Goal: Information Seeking & Learning: Learn about a topic

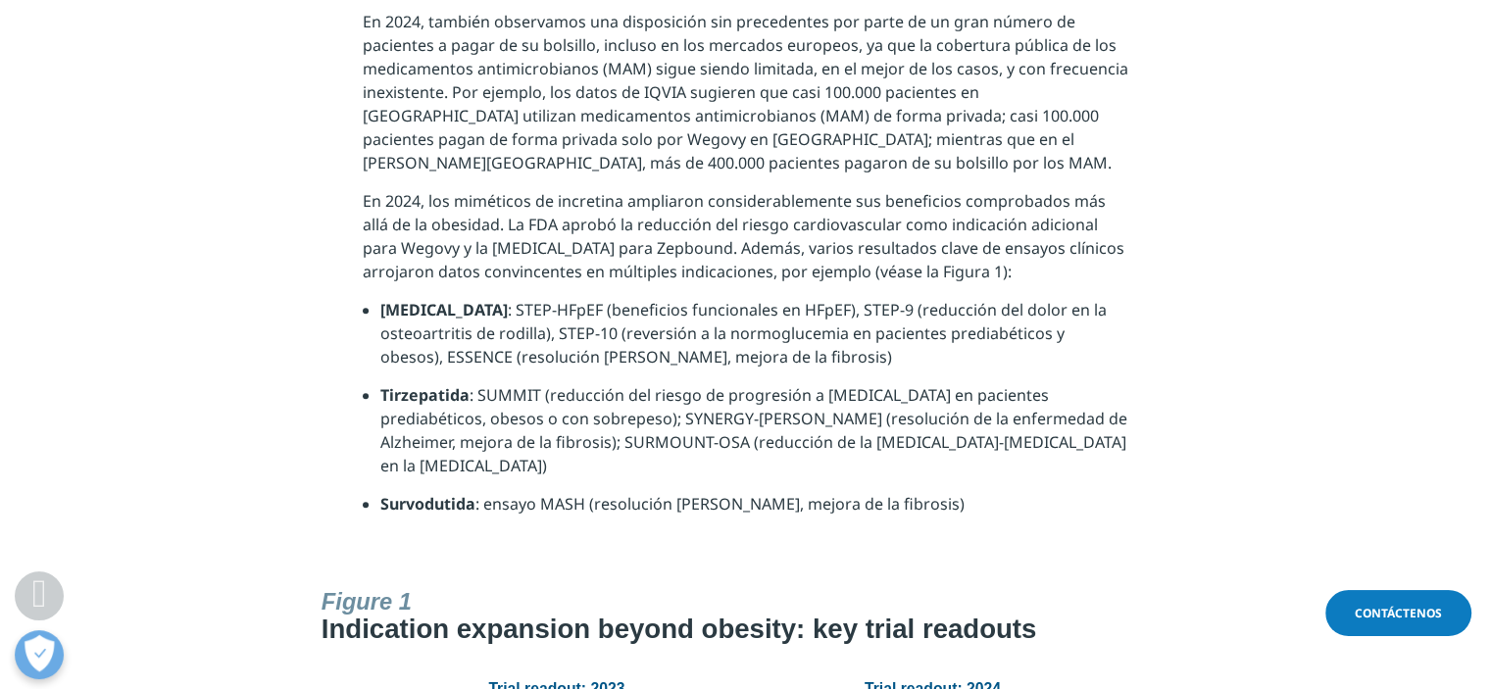
scroll to position [1650, 0]
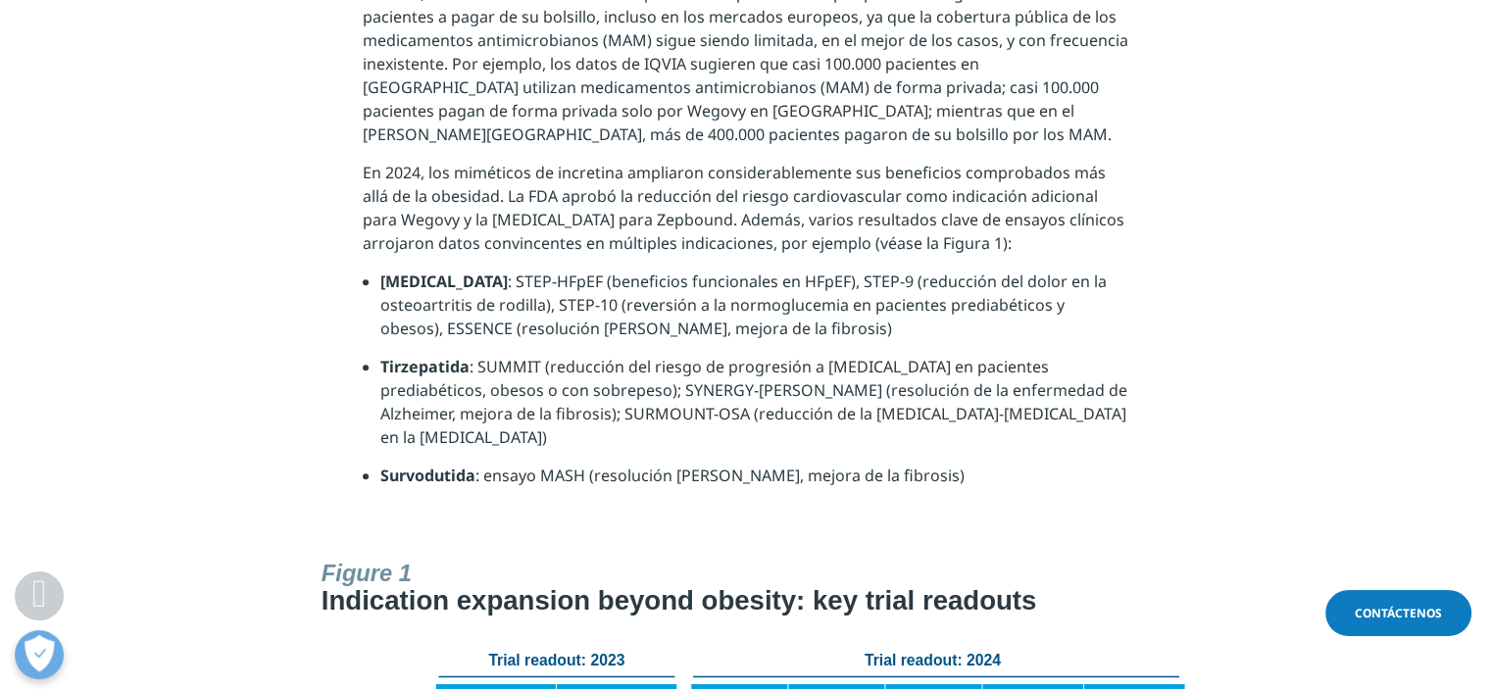
drag, startPoint x: 1495, startPoint y: 130, endPoint x: 1050, endPoint y: 599, distance: 646.1
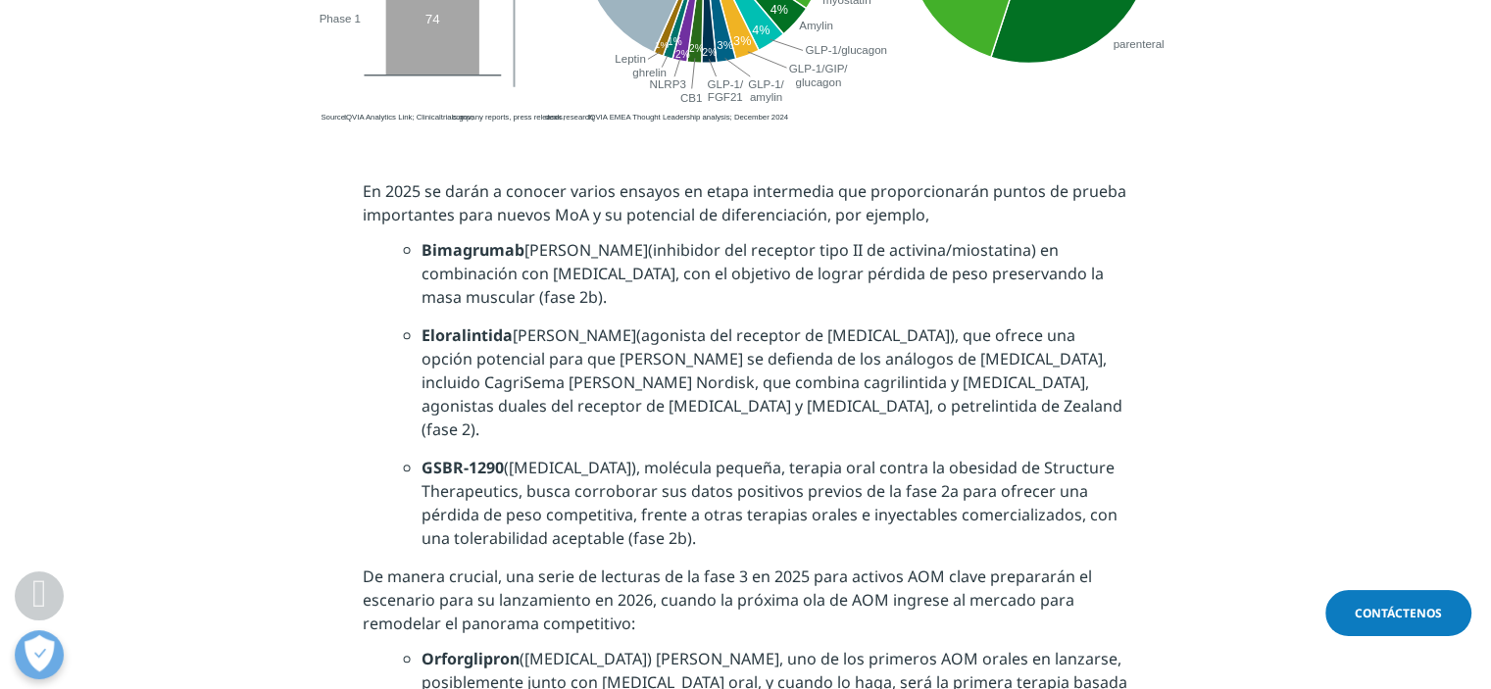
scroll to position [4248, 0]
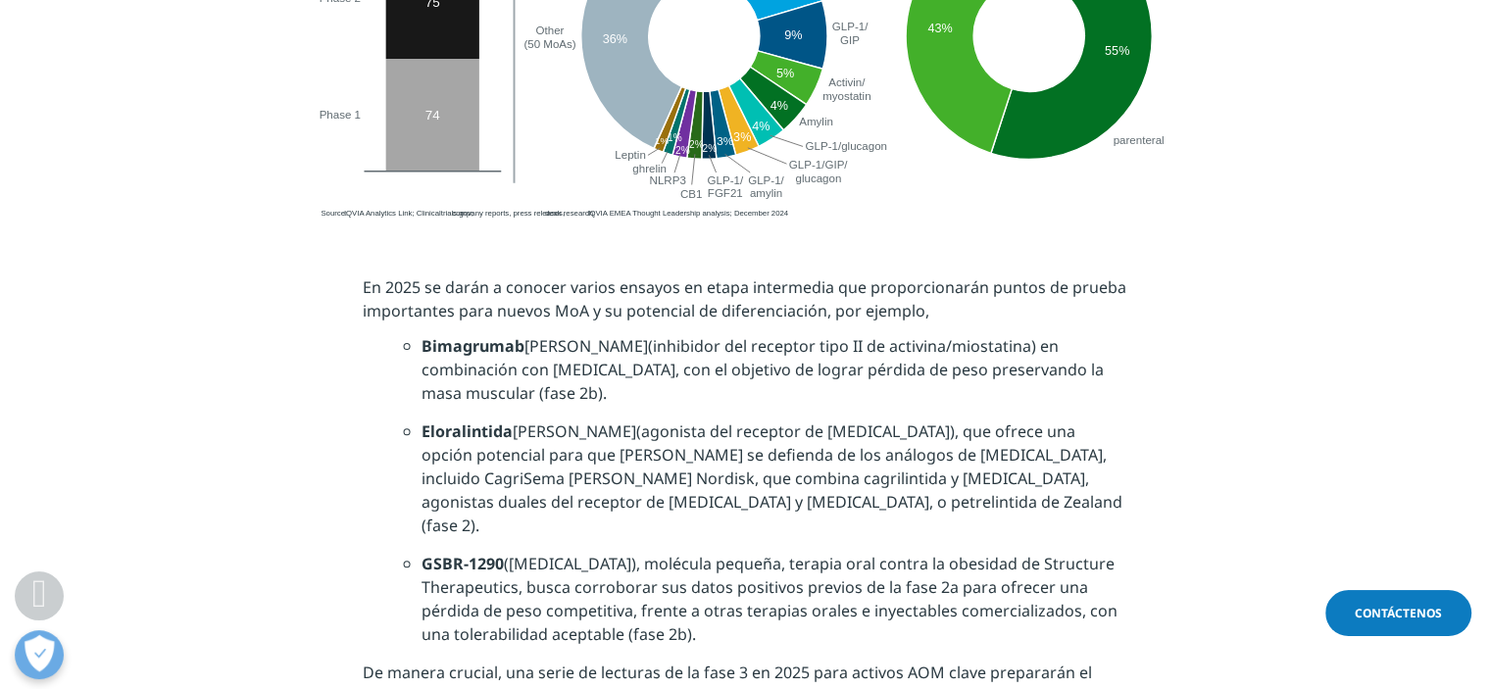
click at [961, 553] on font "([MEDICAL_DATA]), molécula pequeña, terapia oral contra la obesidad de Structur…" at bounding box center [767, 575] width 693 height 45
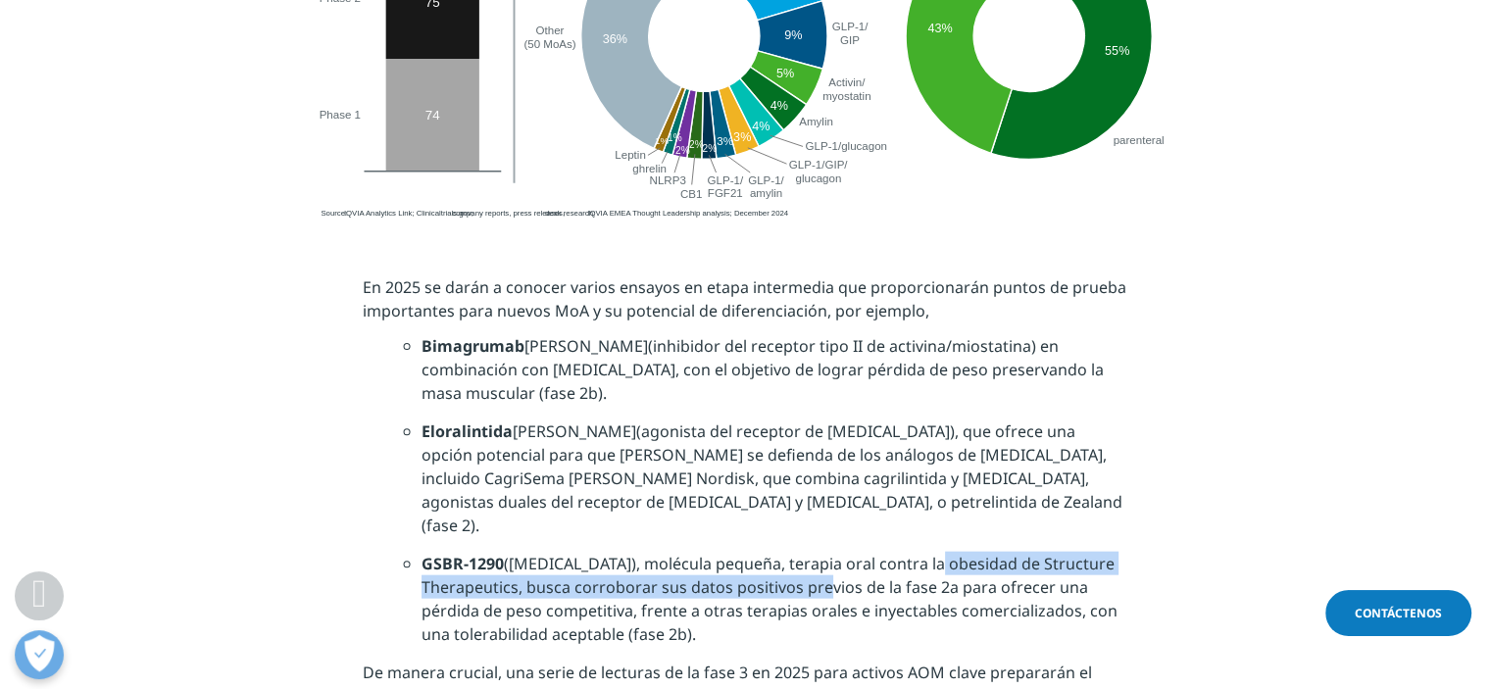
drag, startPoint x: 824, startPoint y: 513, endPoint x: 742, endPoint y: 513, distance: 82.3
click at [764, 552] on li "GSBR-1290 ([MEDICAL_DATA]), molécula pequeña, terapia oral contra la obesidad d…" at bounding box center [774, 606] width 707 height 109
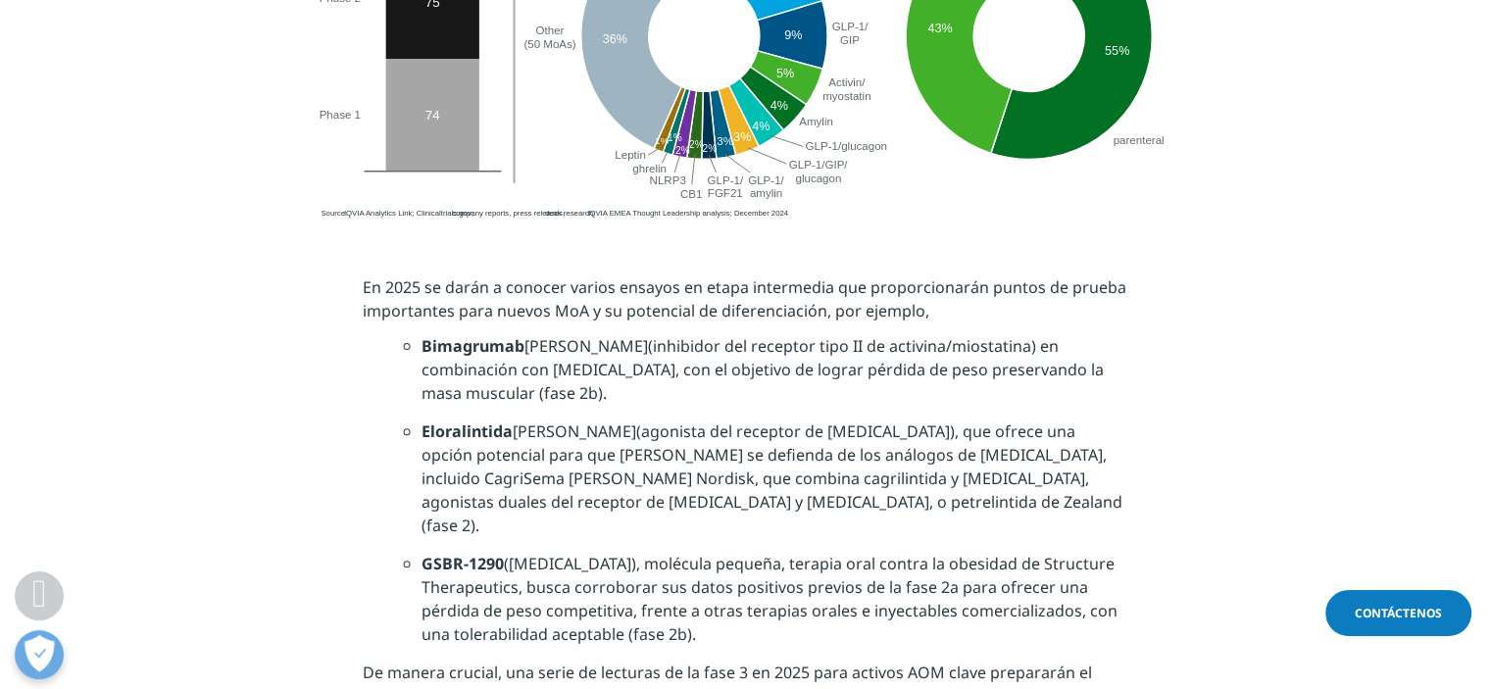
click at [835, 567] on li "GSBR-1290 ([MEDICAL_DATA]), molécula pequeña, terapia oral contra la obesidad d…" at bounding box center [774, 606] width 707 height 109
drag, startPoint x: 966, startPoint y: 489, endPoint x: 527, endPoint y: 520, distance: 440.2
click at [527, 553] on font "([MEDICAL_DATA]), molécula pequeña, terapia oral contra la obesidad de Structur…" at bounding box center [769, 599] width 696 height 92
copy font "Structure Therapeutics ,"
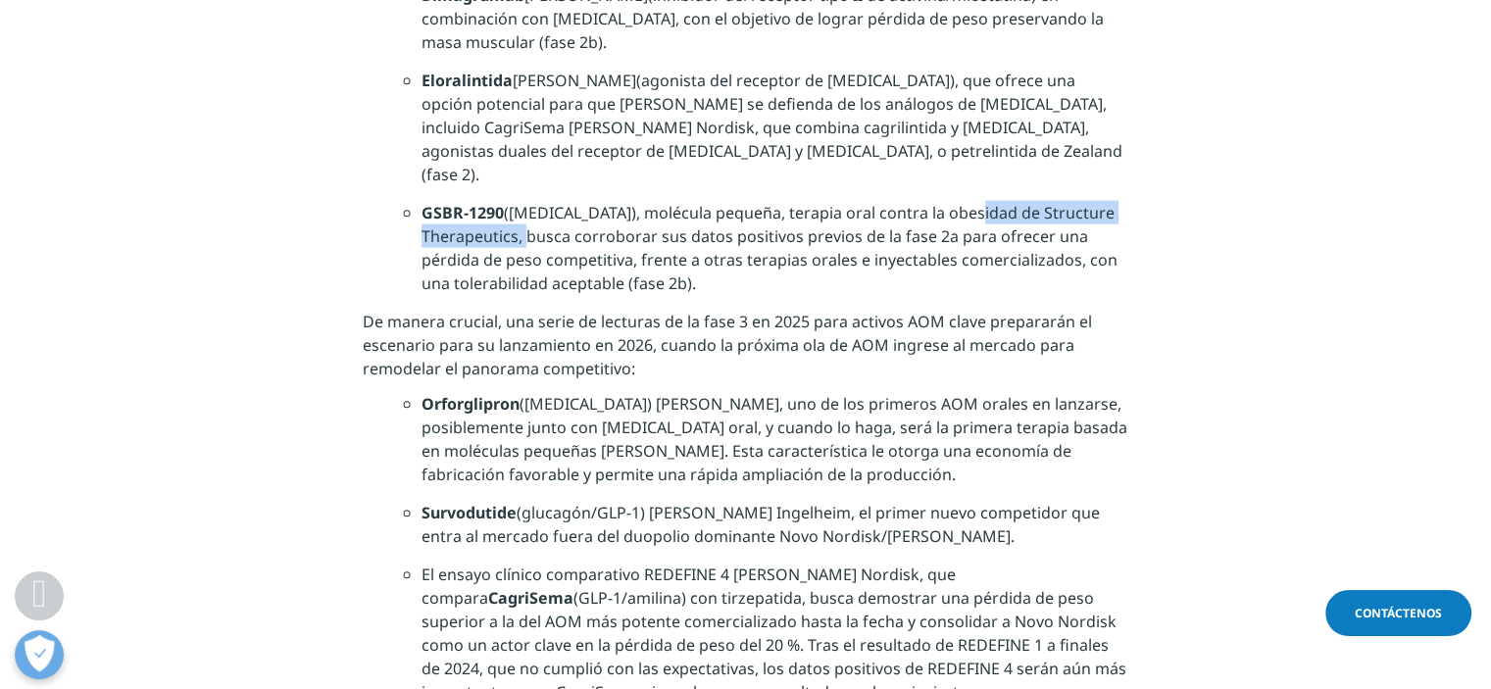
scroll to position [4601, 0]
click at [423, 500] on font "Survodutide" at bounding box center [468, 511] width 95 height 22
drag, startPoint x: 423, startPoint y: 437, endPoint x: 499, endPoint y: 452, distance: 76.9
click at [499, 499] on li "Survodutide (glucagón/GLP-1) [PERSON_NAME] Ingelheim , el primer nuevo competid…" at bounding box center [774, 530] width 707 height 62
copy font "Survodutide"
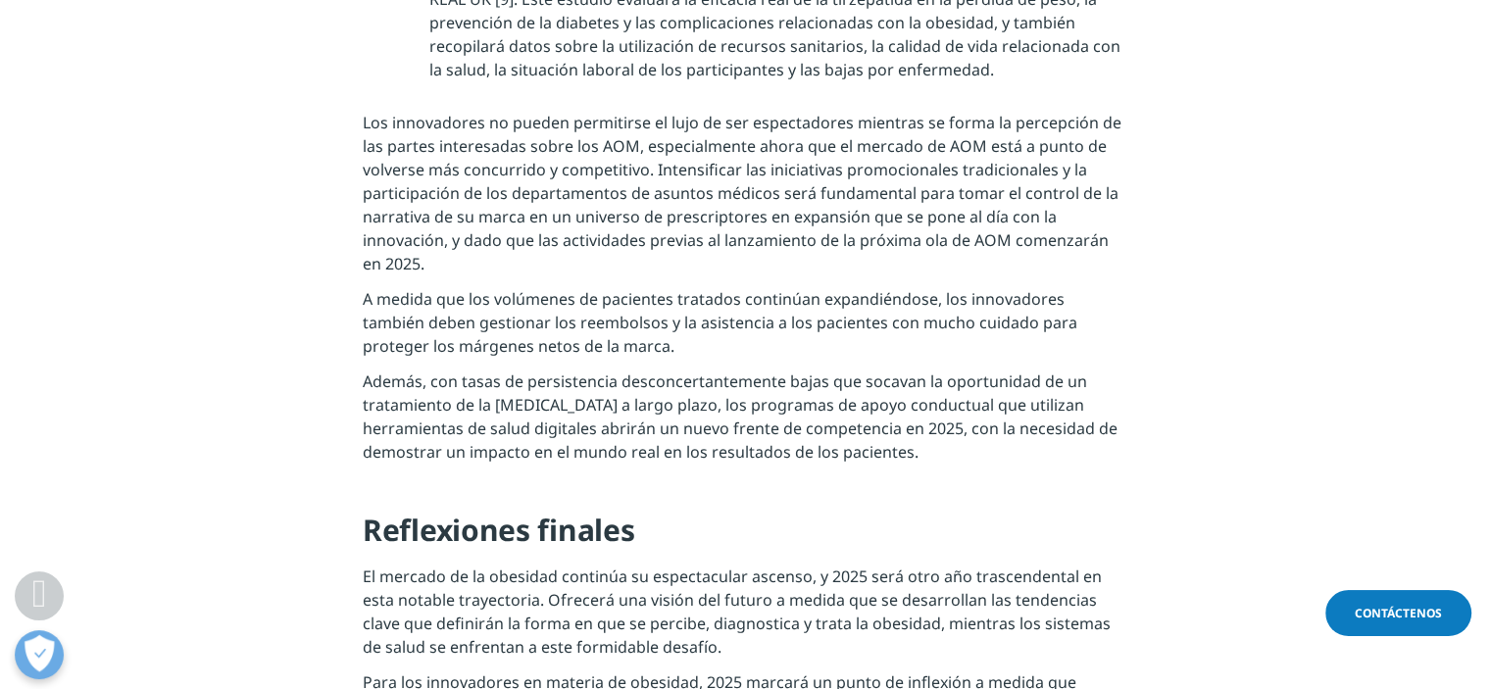
scroll to position [8583, 0]
